Goal: Check status

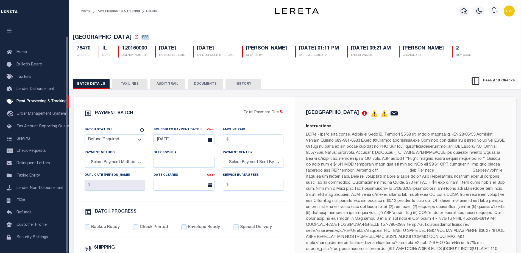
select select "RFR"
select select
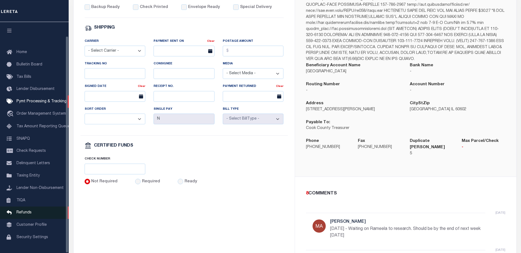
scroll to position [15, 0]
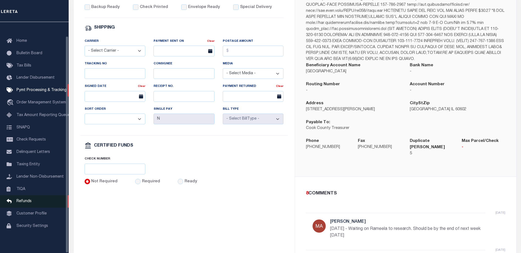
click at [28, 195] on link "Refunds" at bounding box center [34, 201] width 69 height 12
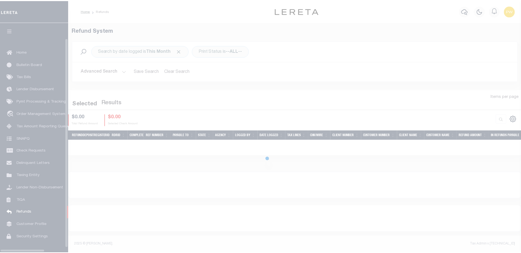
scroll to position [15, 0]
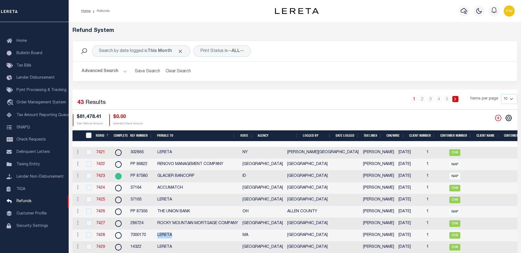
drag, startPoint x: 157, startPoint y: 239, endPoint x: 173, endPoint y: 240, distance: 16.2
click at [173, 240] on td "LERETA" at bounding box center [197, 235] width 85 height 12
checkbox input "true"
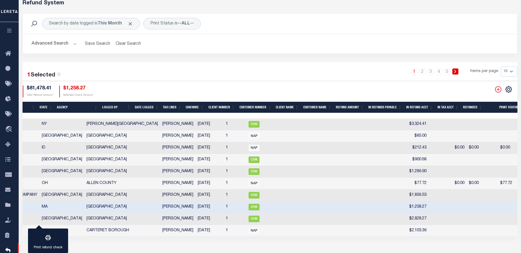
scroll to position [0, 158]
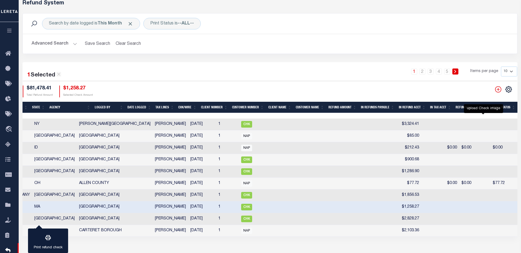
checkbox input "true"
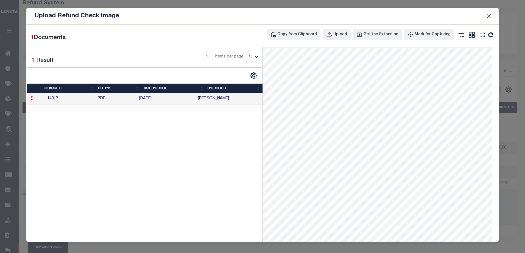
click at [490, 16] on button "Close" at bounding box center [488, 15] width 7 height 7
